Goal: Obtain resource: Download file/media

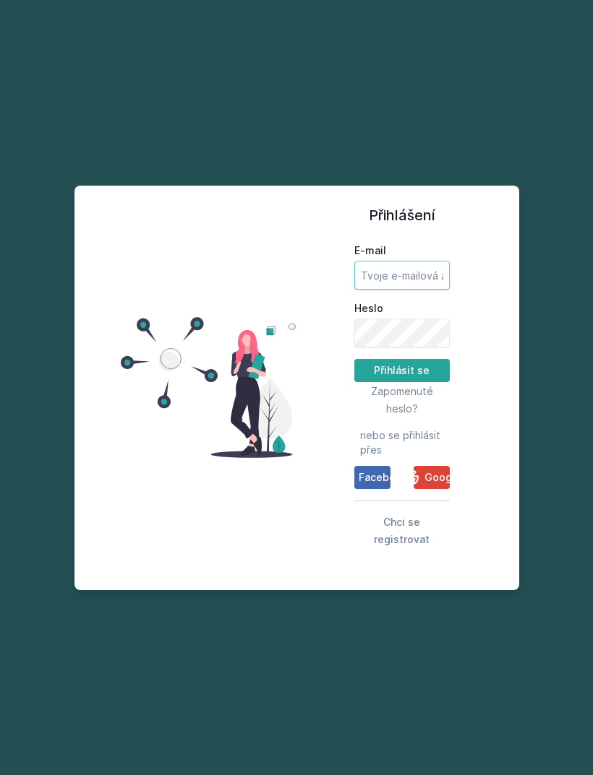
click at [427, 290] on input "E-mail" at bounding box center [401, 275] width 95 height 29
click at [435, 290] on input "0653074697" at bounding box center [401, 275] width 95 height 29
type input "0"
type input "[EMAIL_ADDRESS][DOMAIN_NAME]"
click at [432, 382] on button "Přihlásit se" at bounding box center [401, 370] width 95 height 23
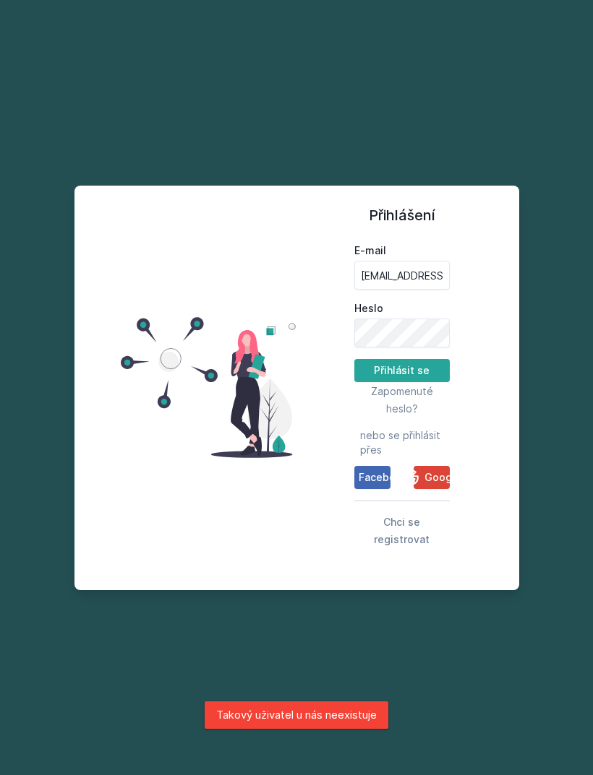
click at [432, 485] on span "Google" at bounding box center [442, 477] width 37 height 14
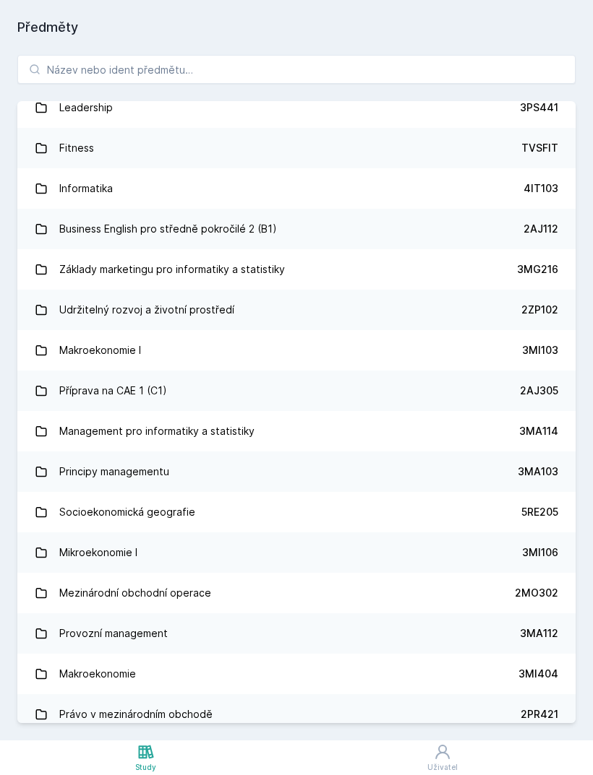
scroll to position [1393, 0]
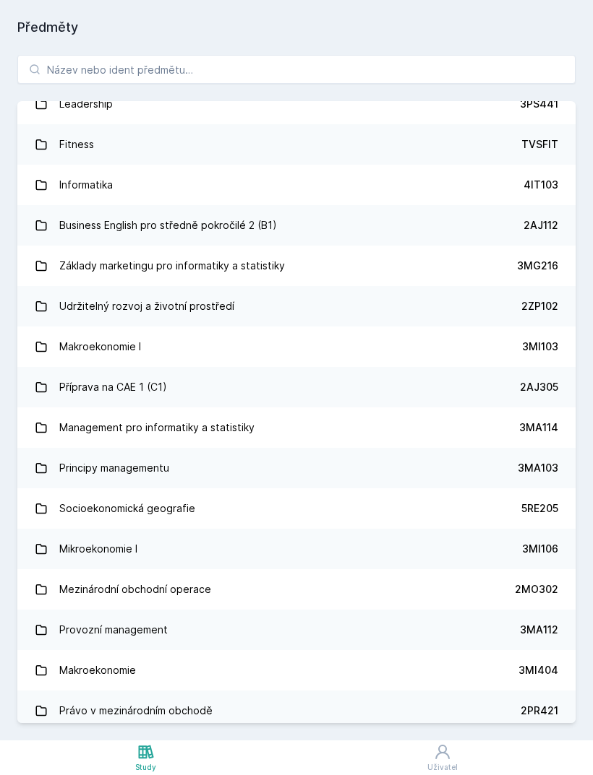
click at [202, 507] on link "Socioekonomická geografie 5RE205" at bounding box center [296, 509] width 558 height 40
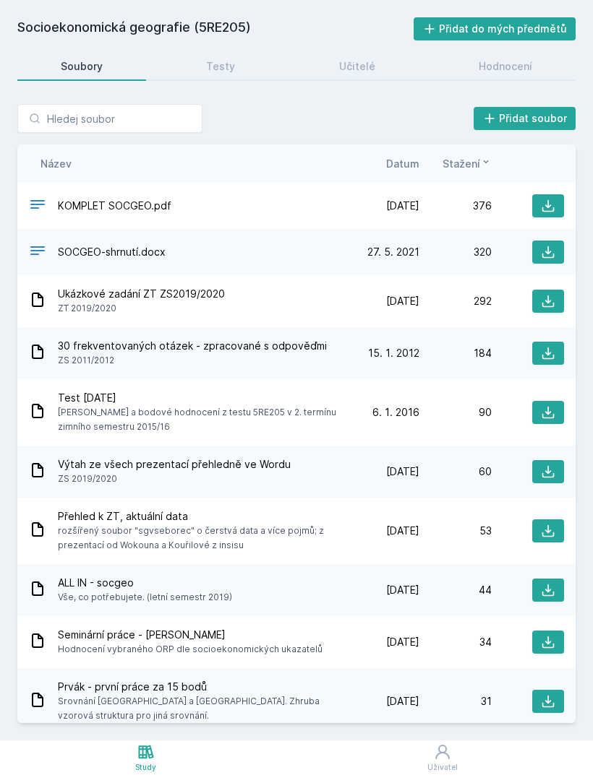
click at [132, 199] on span "KOMPLET SOCGEO.pdf" at bounding box center [114, 206] width 113 height 14
click at [552, 199] on icon at bounding box center [548, 206] width 14 height 14
